Goal: Information Seeking & Learning: Learn about a topic

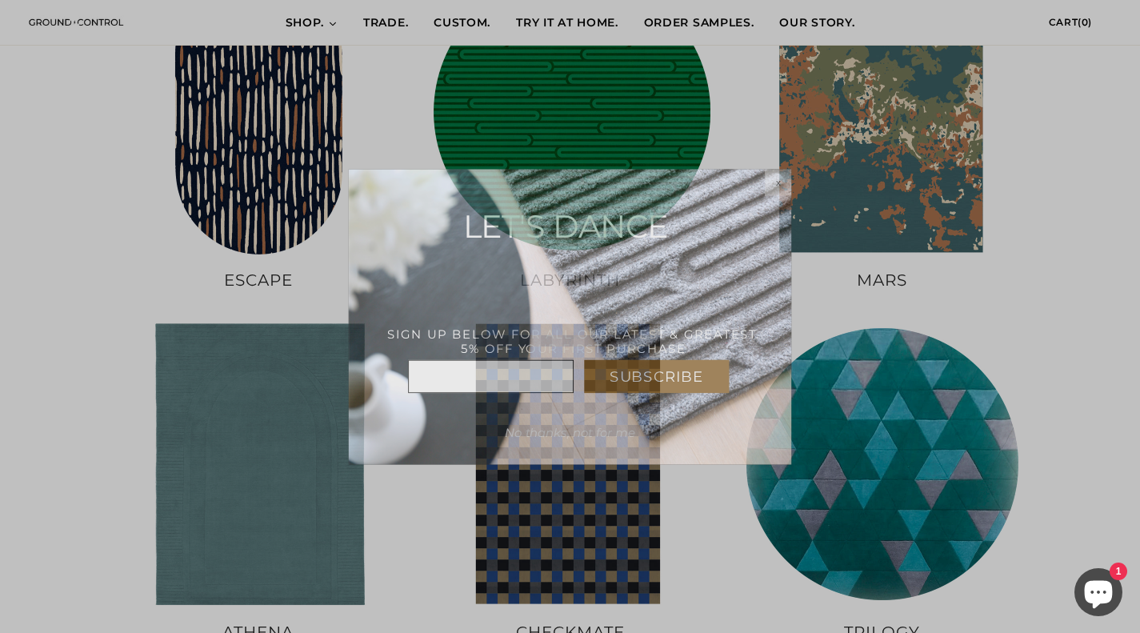
scroll to position [1073, 0]
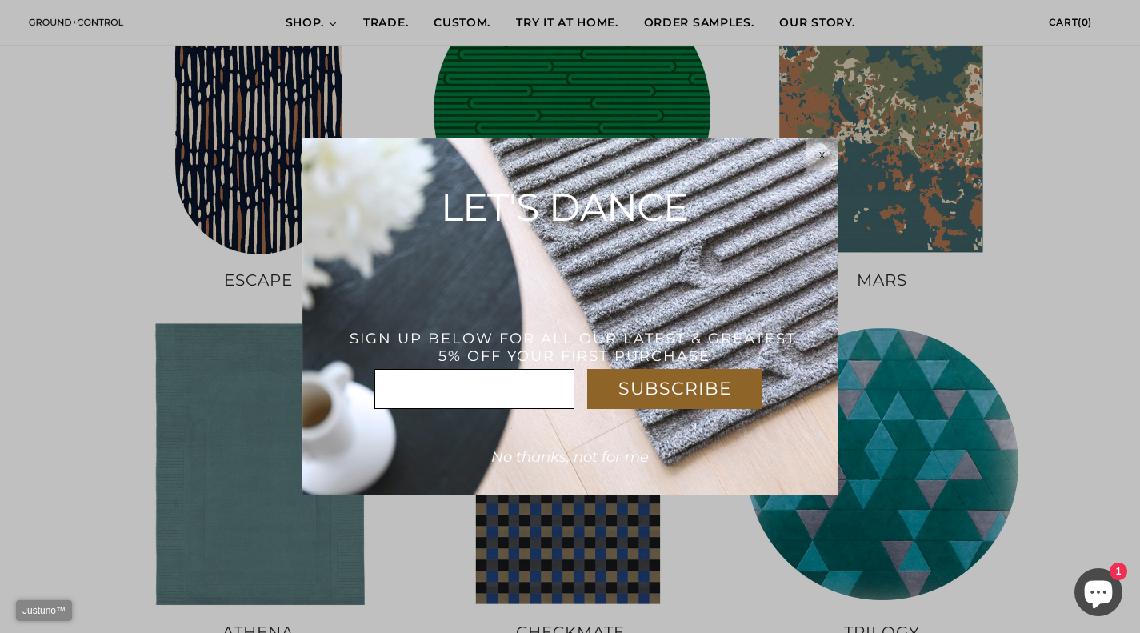
click at [46, 0] on html "Justuno™ ✕ SUBSCRIBE * x LET'S DANCE THANK YOU! USE CODE : WELCOME5%OFF SIGN UP…" at bounding box center [570, 0] width 1140 height 0
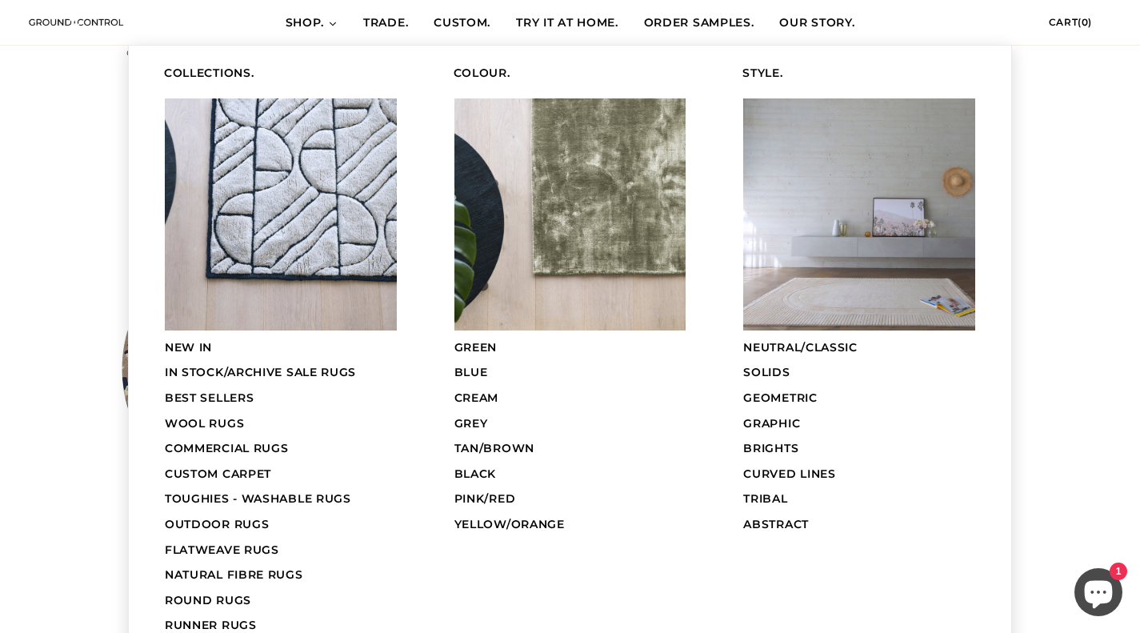
scroll to position [473, 0]
click at [270, 503] on span "TOUGHIES - WASHABLE RUGS" at bounding box center [258, 498] width 186 height 14
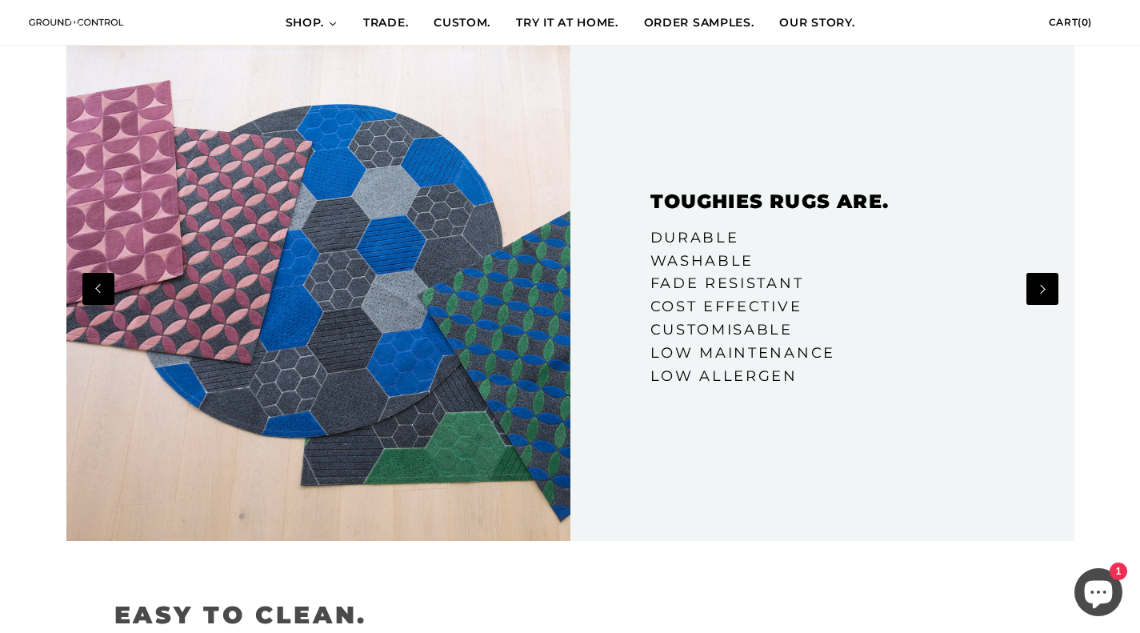
click at [1044, 292] on button "Next" at bounding box center [1043, 289] width 32 height 32
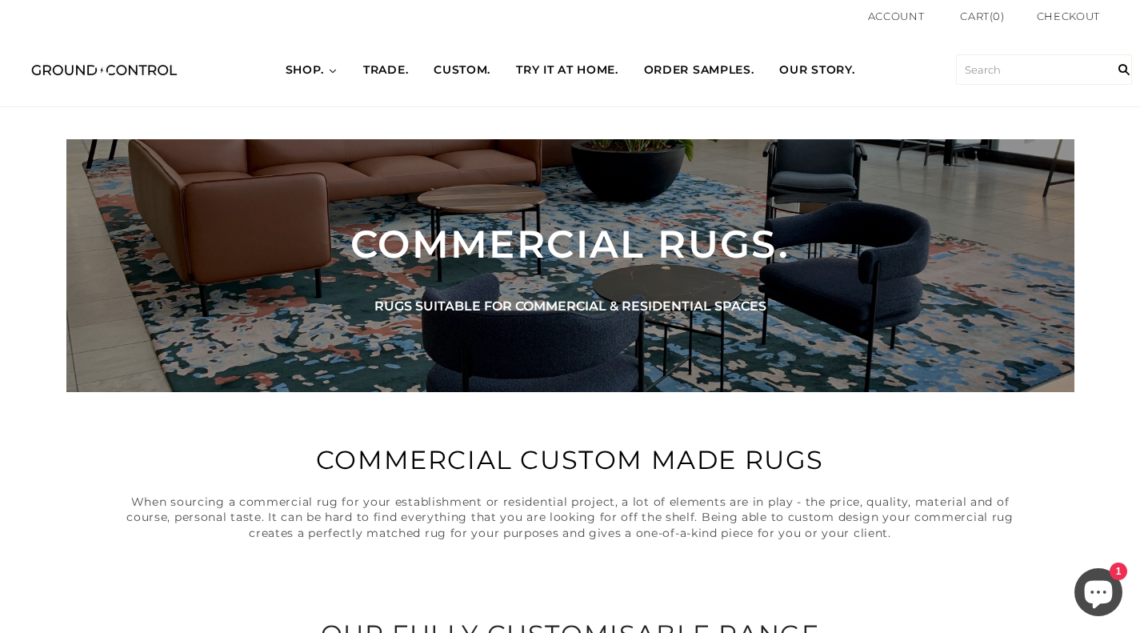
click at [447, 71] on span "CUSTOM." at bounding box center [462, 70] width 57 height 16
